Goal: Navigation & Orientation: Find specific page/section

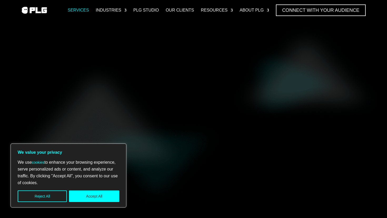
click at [80, 10] on link "Services" at bounding box center [78, 10] width 21 height 12
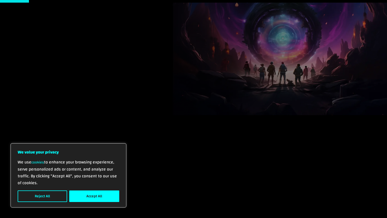
scroll to position [69, 0]
click at [91, 200] on button "Accept All" at bounding box center [94, 197] width 50 height 12
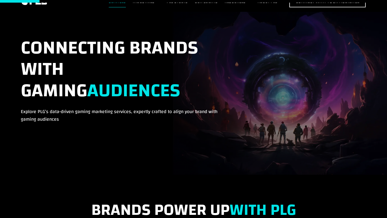
scroll to position [0, 0]
